Goal: Task Accomplishment & Management: Manage account settings

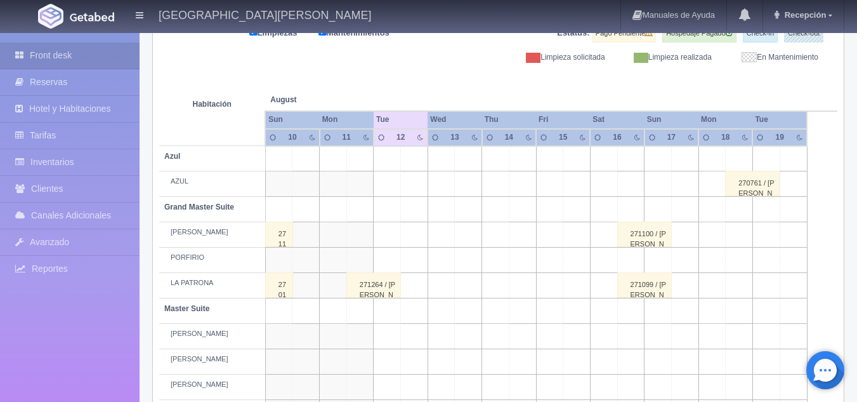
scroll to position [176, 0]
click at [383, 287] on div "271264 / [PERSON_NAME] [PERSON_NAME]" at bounding box center [373, 283] width 55 height 25
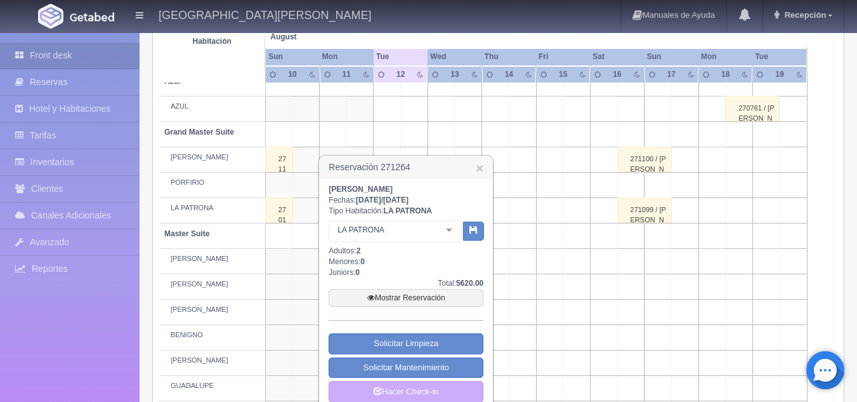
scroll to position [251, 0]
click at [420, 300] on link "Mostrar Reservación" at bounding box center [406, 297] width 155 height 18
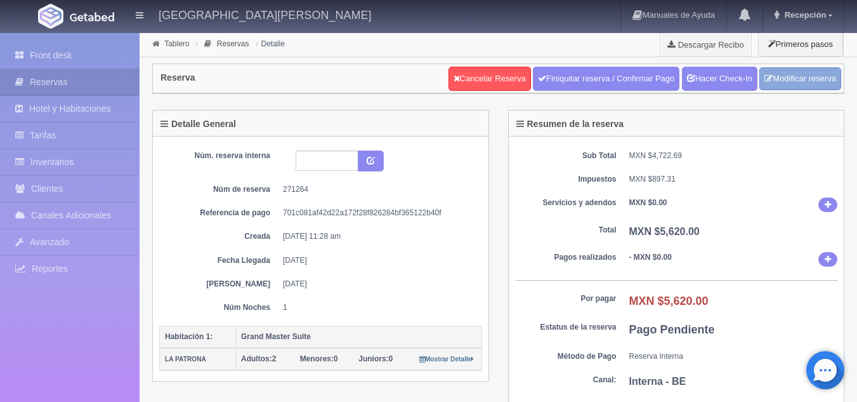
click at [780, 73] on link "Modificar reserva" at bounding box center [800, 78] width 82 height 23
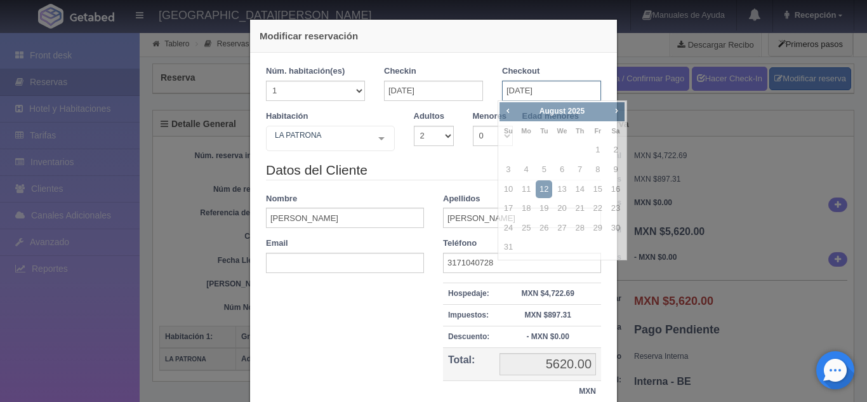
click at [519, 88] on input "[DATE]" at bounding box center [551, 91] width 99 height 20
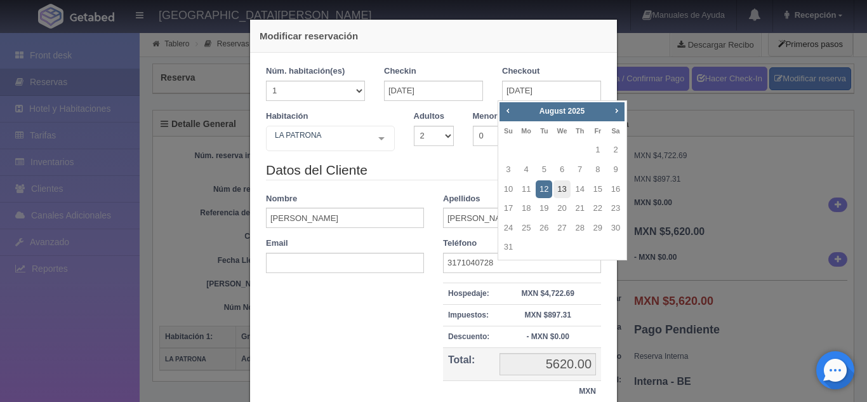
click at [567, 184] on link "13" at bounding box center [561, 189] width 16 height 18
type input "[DATE]"
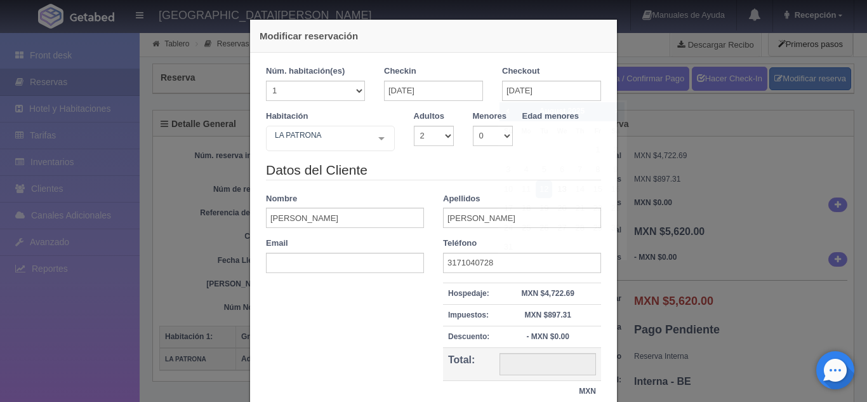
checkbox input "false"
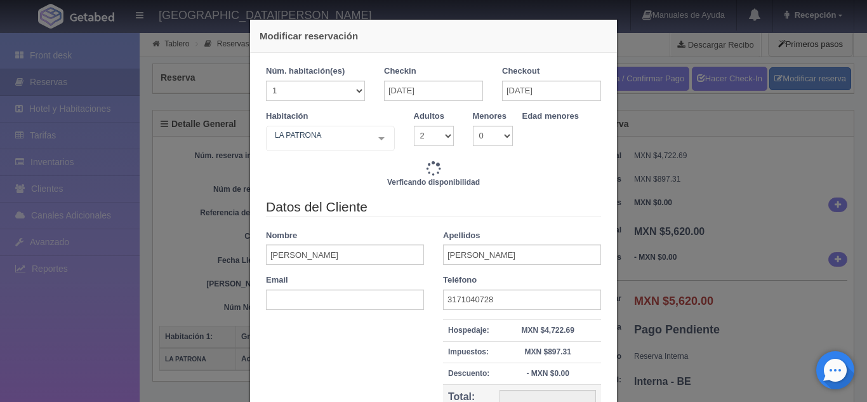
type input "11240.00"
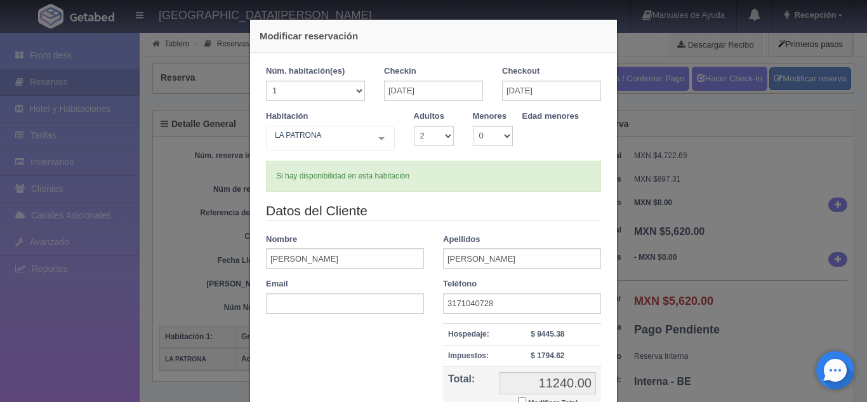
scroll to position [138, 0]
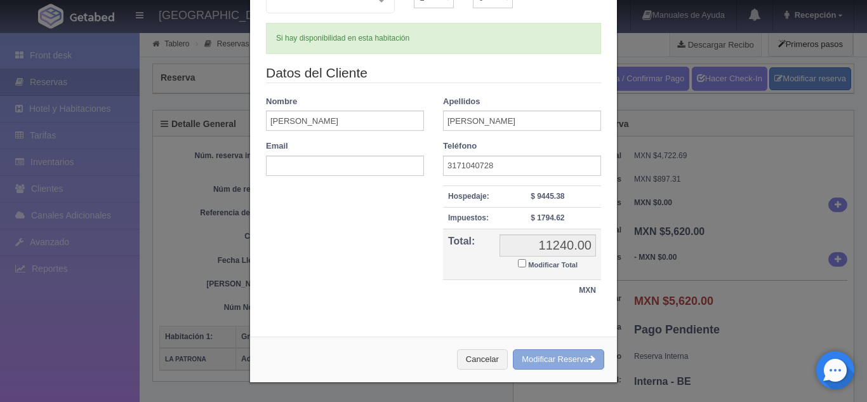
click at [558, 349] on button "Modificar Reserva" at bounding box center [558, 359] width 91 height 21
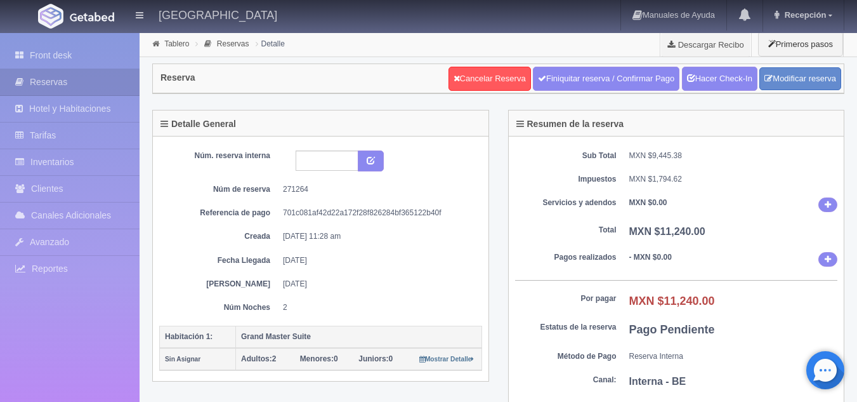
click at [173, 143] on div "Núm. reserva interna Núm de reserva 271264 Referencia de pago 701c081af42d22a17…" at bounding box center [320, 234] width 323 height 183
click at [66, 60] on link "Front desk" at bounding box center [70, 56] width 140 height 26
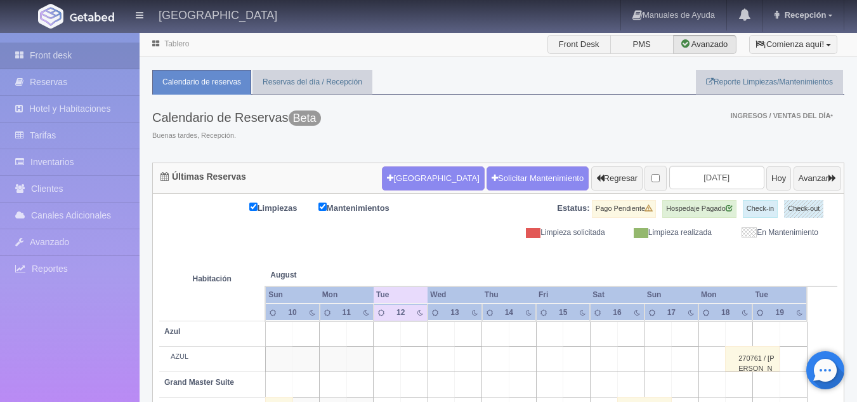
scroll to position [133, 0]
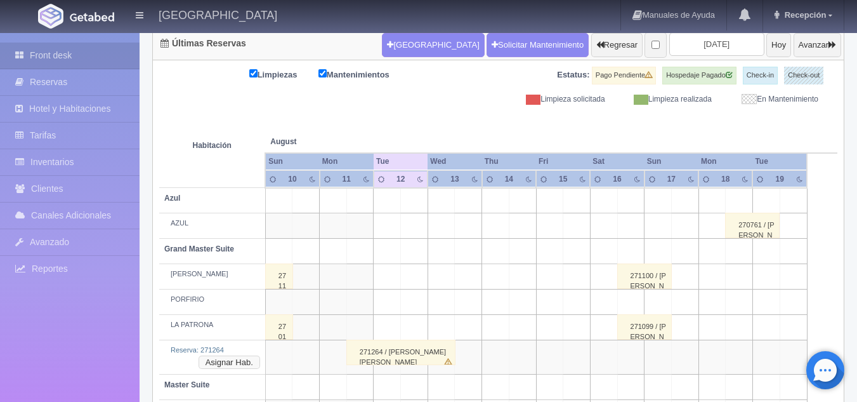
click at [227, 362] on button "Asignar Hab." at bounding box center [230, 362] width 62 height 14
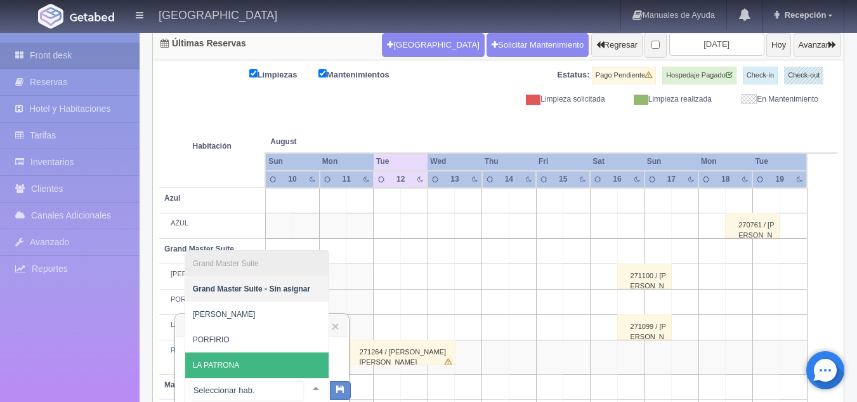
click at [209, 360] on span "LA PATRONA" at bounding box center [216, 364] width 47 height 9
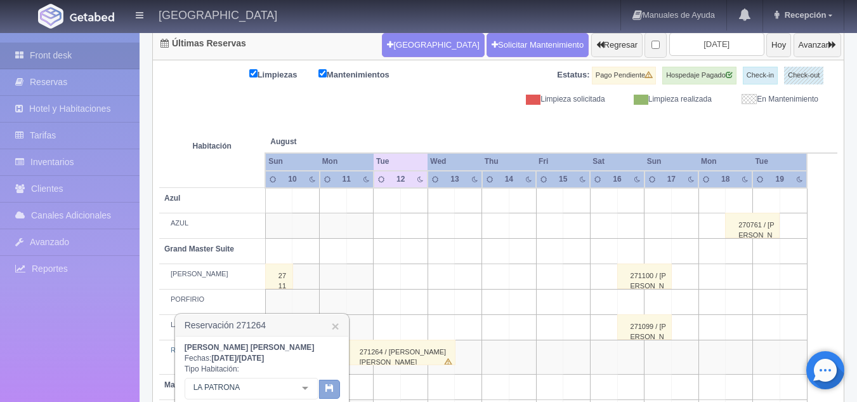
click at [324, 388] on button "button" at bounding box center [329, 388] width 21 height 19
